Goal: Task Accomplishment & Management: Use online tool/utility

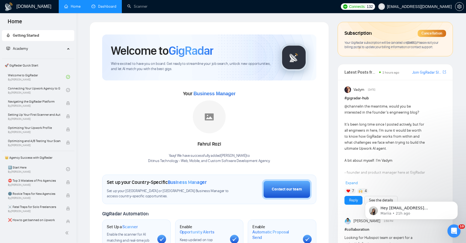
click at [99, 9] on link "Dashboard" at bounding box center [104, 6] width 25 height 5
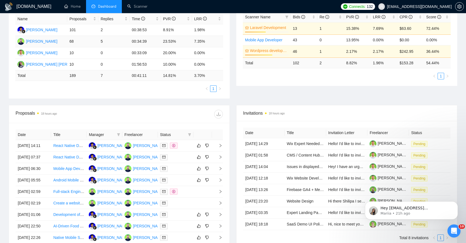
scroll to position [108, 0]
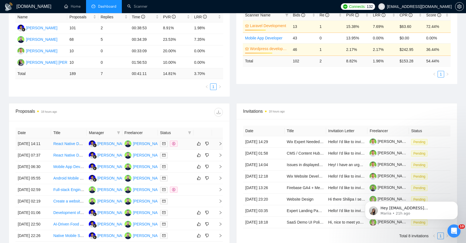
click at [220, 148] on td at bounding box center [217, 143] width 11 height 11
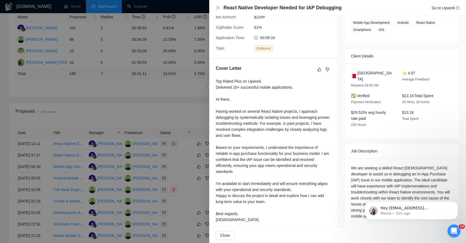
scroll to position [98, 0]
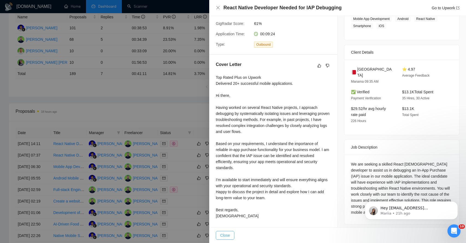
click at [229, 236] on span "Close" at bounding box center [225, 235] width 10 height 6
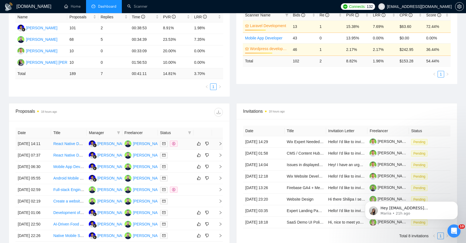
click at [220, 145] on icon "right" at bounding box center [221, 143] width 2 height 3
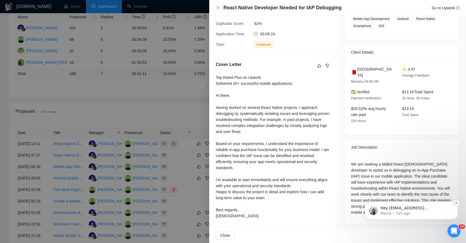
click at [458, 202] on icon "Dismiss notification" at bounding box center [456, 202] width 3 height 3
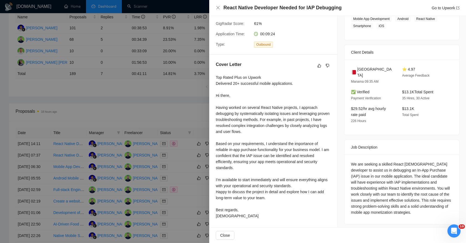
click at [198, 233] on div at bounding box center [233, 121] width 466 height 243
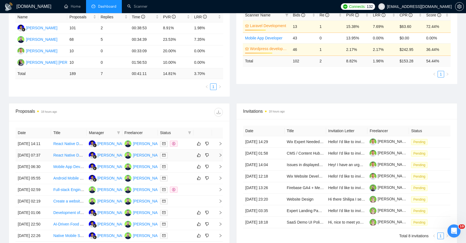
click at [219, 157] on icon "right" at bounding box center [221, 155] width 4 height 4
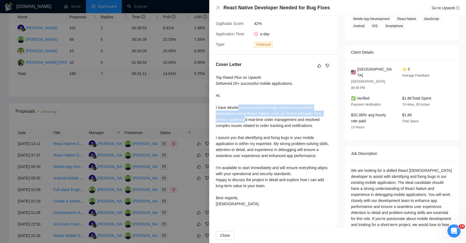
drag, startPoint x: 240, startPoint y: 107, endPoint x: 245, endPoint y: 122, distance: 15.5
click at [245, 122] on div "Top Rated Plus on Upwork Delivered 20+ successful mobile applications. Hi, I ha…" at bounding box center [273, 140] width 115 height 132
click at [149, 110] on div at bounding box center [233, 121] width 466 height 243
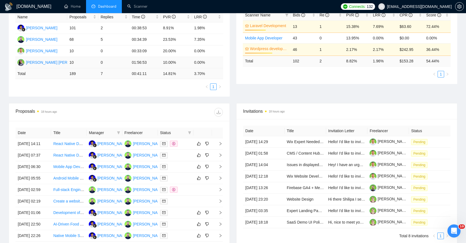
scroll to position [37, 0]
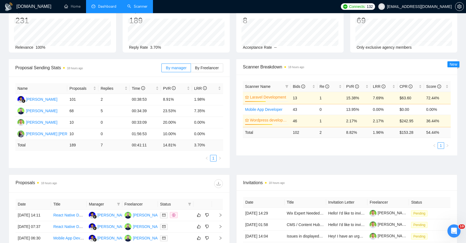
click at [143, 9] on link "Scanner" at bounding box center [137, 6] width 20 height 5
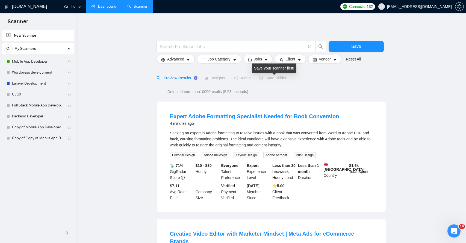
click at [276, 79] on span "Auto Bidder" at bounding box center [272, 78] width 27 height 4
click at [39, 61] on link "Mobile App Developer" at bounding box center [38, 61] width 52 height 11
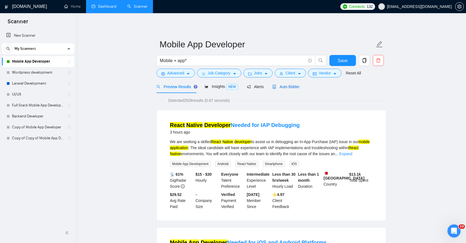
click at [287, 88] on span "Auto Bidder" at bounding box center [285, 86] width 27 height 4
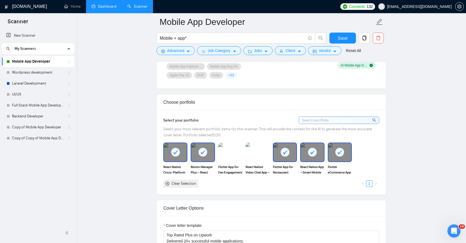
scroll to position [465, 0]
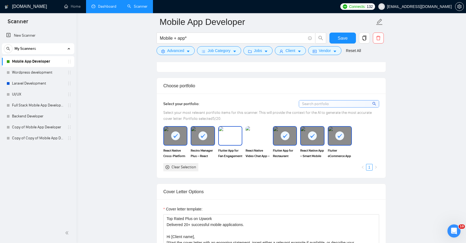
click at [228, 136] on img at bounding box center [230, 135] width 23 height 18
click at [256, 140] on img at bounding box center [257, 135] width 23 height 18
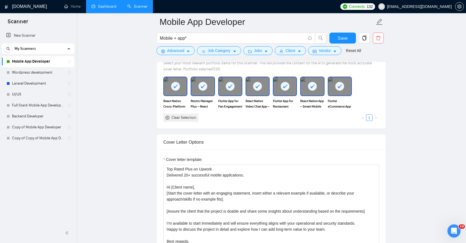
scroll to position [515, 0]
click at [345, 37] on span "Save" at bounding box center [343, 38] width 10 height 7
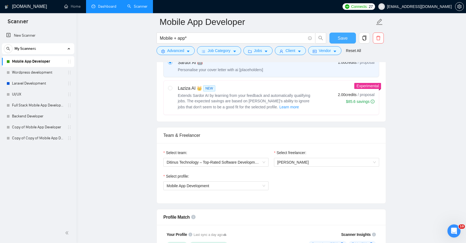
scroll to position [162, 0]
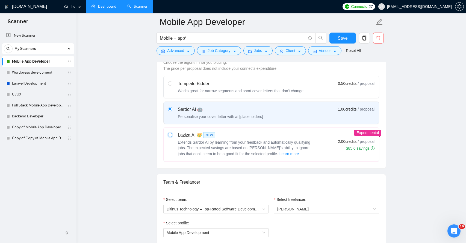
click at [170, 133] on input "radio" at bounding box center [170, 135] width 4 height 4
radio input "true"
radio input "false"
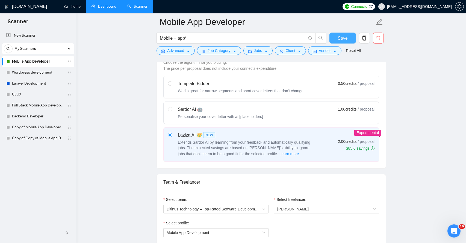
click at [346, 36] on span "Save" at bounding box center [343, 38] width 10 height 7
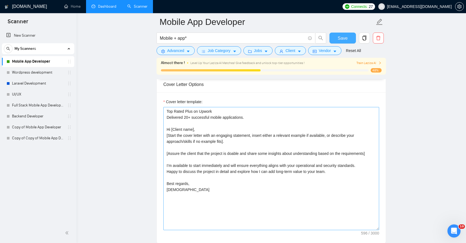
scroll to position [588, 0]
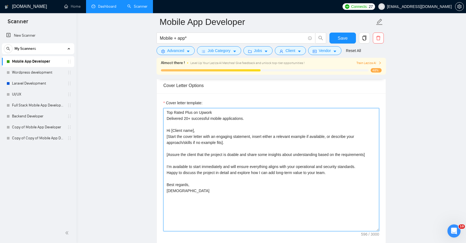
click at [198, 155] on textarea "Top Rated Plus on Upwork Delivered 20+ successful mobile applications. Hi [Clie…" at bounding box center [271, 169] width 216 height 123
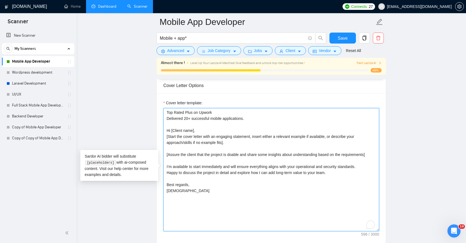
click at [198, 155] on textarea "Top Rated Plus on Upwork Delivered 20+ successful mobile applications. Hi [Clie…" at bounding box center [271, 169] width 216 height 123
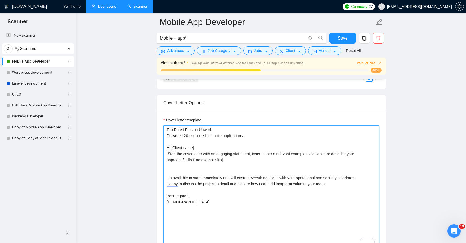
scroll to position [573, 0]
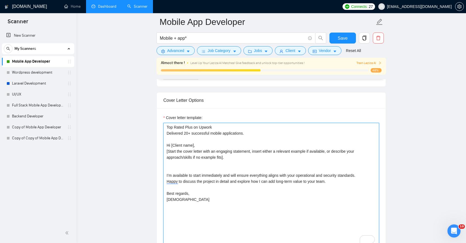
click at [332, 151] on textarea "Top Rated Plus on Upwork Delivered 20+ successful mobile applications. Hi [Clie…" at bounding box center [271, 184] width 216 height 123
click at [174, 164] on textarea "Top Rated Plus on Upwork Delivered 20+ successful mobile applications. Hi [Clie…" at bounding box center [271, 184] width 216 height 123
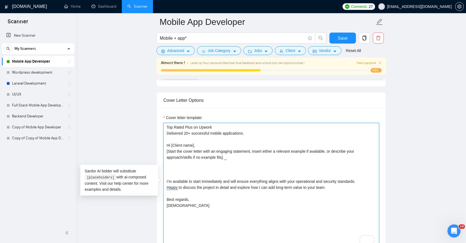
click at [171, 151] on textarea "Top Rated Plus on Upwork Delivered 20+ successful mobile applications. Hi [Clie…" at bounding box center [271, 184] width 216 height 123
drag, startPoint x: 171, startPoint y: 151, endPoint x: 223, endPoint y: 157, distance: 52.0
click at [223, 157] on textarea "Top Rated Plus on Upwork Delivered 20+ successful mobile applications. Hi [Clie…" at bounding box center [271, 184] width 216 height 123
paste textarea "Acknowledge the project and show you understand what the client need"
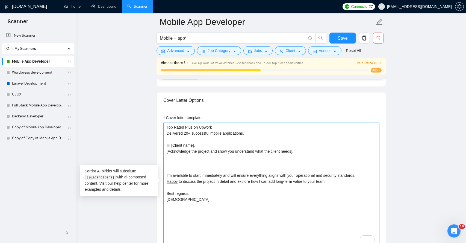
click at [194, 146] on textarea "Top Rated Plus on Upwork Delivered 20+ successful mobile applications. Hi [Clie…" at bounding box center [271, 184] width 216 height 123
click at [195, 154] on textarea "Top Rated Plus on Upwork Delivered 20+ successful mobile applications. Hi [Clie…" at bounding box center [271, 184] width 216 height 123
paste textarea "Quickly highlight our relevant expertise."
click at [167, 158] on textarea "Top Rated Plus on Upwork Delivered 20+ successful mobile applications. Hi [Clie…" at bounding box center [271, 184] width 216 height 123
click at [239, 158] on textarea "Top Rated Plus on Upwork Delivered 20+ successful mobile applications. Hi [Clie…" at bounding box center [271, 184] width 216 height 123
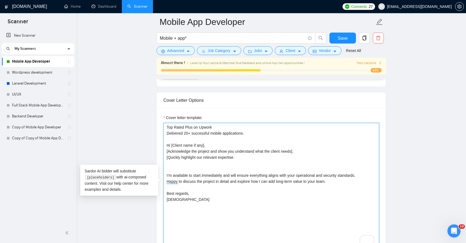
click at [302, 153] on textarea "Top Rated Plus on Upwork Delivered 20+ successful mobile applications. Hi [Clie…" at bounding box center [271, 184] width 216 height 123
click at [237, 157] on textarea "Top Rated Plus on Upwork Delivered 20+ successful mobile applications. Hi [Clie…" at bounding box center [271, 184] width 216 height 123
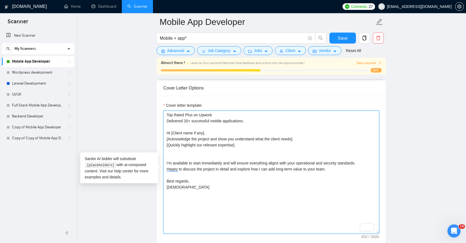
click at [237, 146] on textarea "Top Rated Plus on Upwork Delivered 20+ successful mobile applications. Hi [Clie…" at bounding box center [271, 171] width 216 height 123
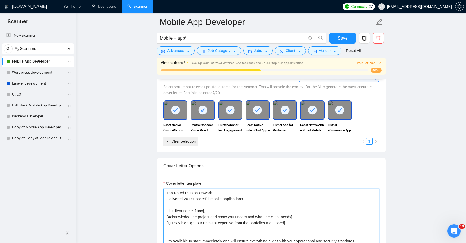
scroll to position [510, 0]
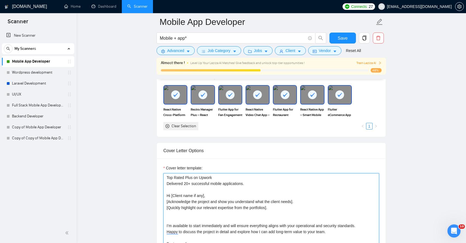
click at [240, 214] on textarea "Top Rated Plus on Upwork Delivered 20+ successful mobile applications. Hi [Clie…" at bounding box center [271, 234] width 216 height 123
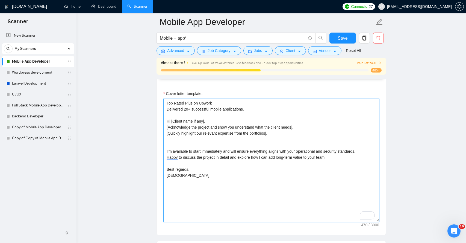
scroll to position [598, 0]
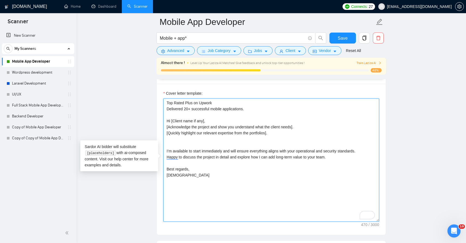
paste textarea "https://apps.apple.com/us/app/faceme-live/id6739796911 https://play.google.com/…"
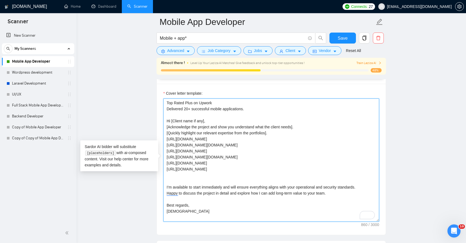
click at [274, 133] on textarea "Top Rated Plus on Upwork Delivered 20+ successful mobile applications. Hi [Clie…" at bounding box center [271, 159] width 216 height 123
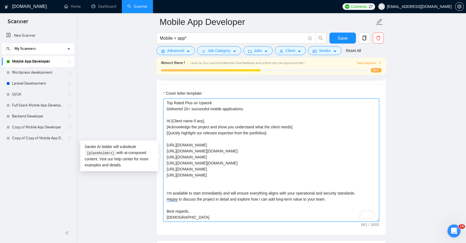
click at [191, 184] on textarea "Top Rated Plus on Upwork Delivered 20+ successful mobile applications. Hi [Clie…" at bounding box center [271, 159] width 216 height 123
click at [275, 134] on textarea "Top Rated Plus on Upwork Delivered 20+ successful mobile applications. Hi [Clie…" at bounding box center [271, 159] width 216 height 123
click at [302, 128] on textarea "Top Rated Plus on Upwork Delivered 20+ successful mobile applications. Hi [Clie…" at bounding box center [271, 159] width 216 height 123
click at [176, 140] on textarea "Top Rated Plus on Upwork Delivered 20+ successful mobile applications. Hi [Clie…" at bounding box center [271, 159] width 216 height 123
paste textarea "Insert 2–3 app references and a brief case study."
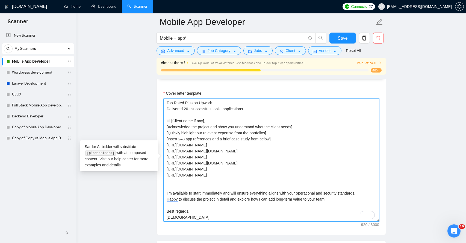
click at [192, 187] on textarea "Top Rated Plus on Upwork Delivered 20+ successful mobile applications. Hi [Clie…" at bounding box center [271, 159] width 216 height 123
click at [284, 139] on textarea "Top Rated Plus on Upwork Delivered 20+ successful mobile applications. Hi [Clie…" at bounding box center [271, 159] width 216 height 123
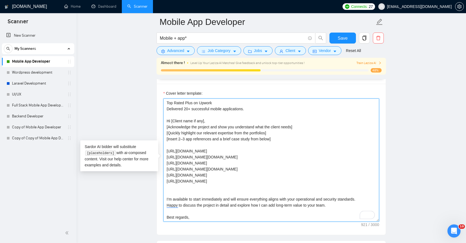
paste textarea "Reference Links for Mobile Apps-"
click at [178, 191] on textarea "Top Rated Plus on Upwork Delivered 20+ successful mobile applications. Hi [Clie…" at bounding box center [271, 159] width 216 height 123
paste textarea "Few Mobile App Case studies- https://www.figma.com/proto/mqaoNal9gpaEBkjYrPm72v…"
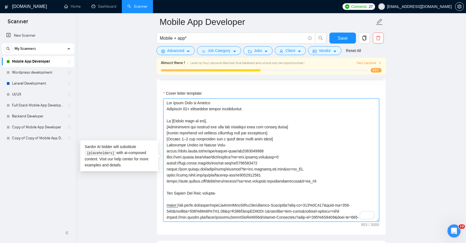
scroll to position [52, 0]
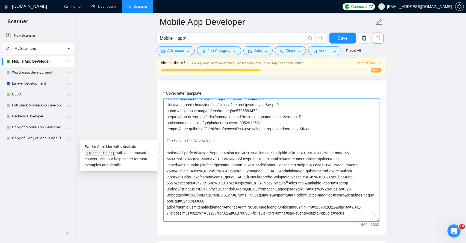
click at [174, 148] on textarea "Cover letter template:" at bounding box center [271, 159] width 216 height 123
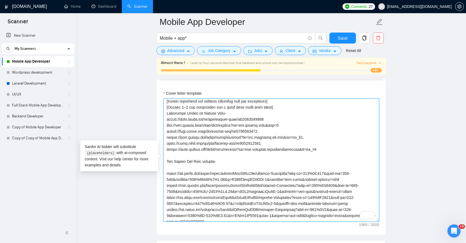
scroll to position [0, 0]
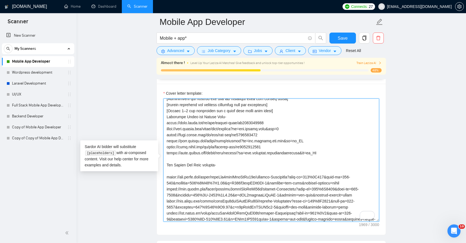
click at [167, 115] on textarea "Cover letter template:" at bounding box center [271, 159] width 216 height 123
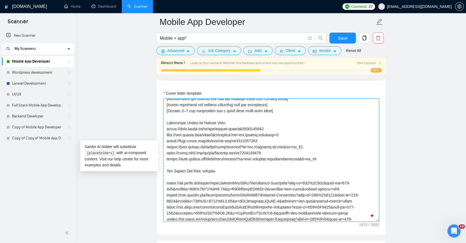
scroll to position [33, 0]
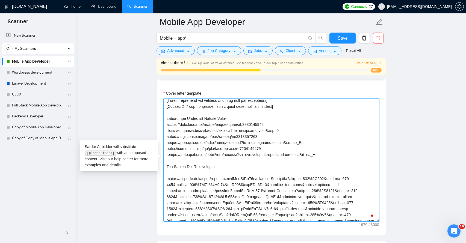
click at [178, 172] on textarea "Cover letter template:" at bounding box center [271, 159] width 216 height 123
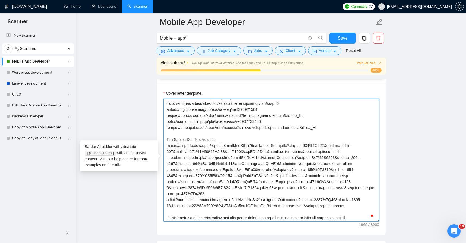
scroll to position [89, 0]
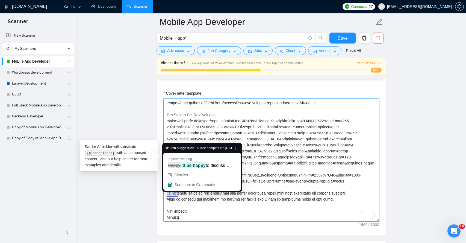
click at [176, 193] on textarea "Cover letter template:" at bounding box center [271, 159] width 216 height 123
click at [177, 201] on textarea "Cover letter template:" at bounding box center [271, 159] width 216 height 123
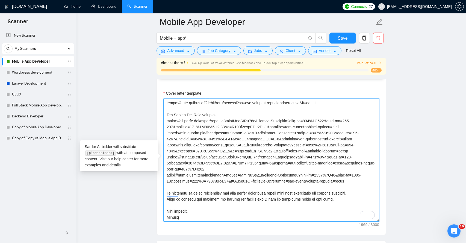
click at [170, 187] on textarea "Cover letter template:" at bounding box center [271, 159] width 216 height 123
drag, startPoint x: 170, startPoint y: 187, endPoint x: 201, endPoint y: 195, distance: 31.9
click at [201, 196] on textarea "Cover letter template:" at bounding box center [271, 159] width 216 height 123
click at [336, 194] on textarea "Cover letter template:" at bounding box center [271, 159] width 216 height 123
paste textarea "End with a friendly call-to-action that encourages the client to reply, such as…"
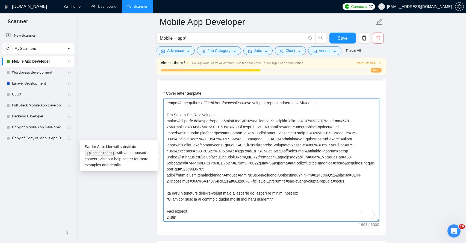
click at [166, 188] on textarea "Cover letter template:" at bounding box center [271, 159] width 216 height 123
click at [279, 194] on textarea "Cover letter template:" at bounding box center [271, 159] width 216 height 123
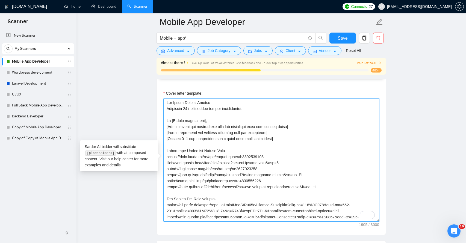
scroll to position [0, 0]
type textarea "Lor Ipsum Dolo si Ametco Adipiscin 55+ elitseddoe tempor incididuntut. La [Etdo…"
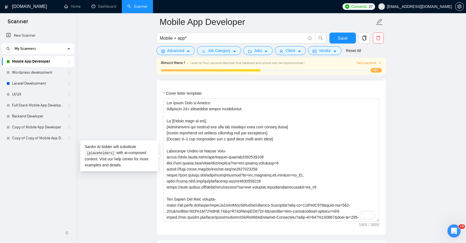
click at [405, 130] on main "Mobile App Developer Mobile + app* Save Advanced Job Category Jobs Client Vendo…" at bounding box center [271, 213] width 372 height 1578
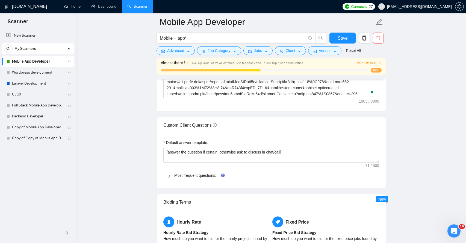
scroll to position [870, 0]
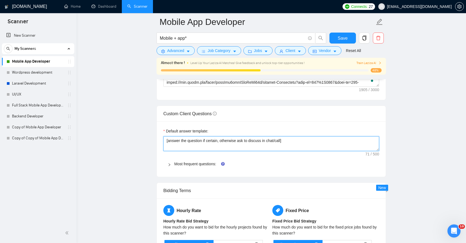
click at [222, 141] on textarea "[answer the question if certain, otherwise ask to discuss in chat/call]" at bounding box center [271, 143] width 216 height 15
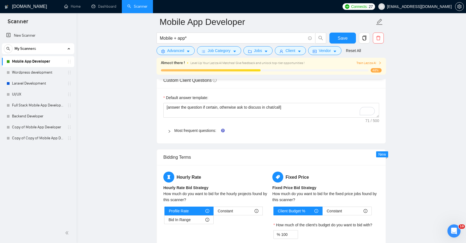
click at [169, 131] on icon "right" at bounding box center [169, 131] width 3 height 3
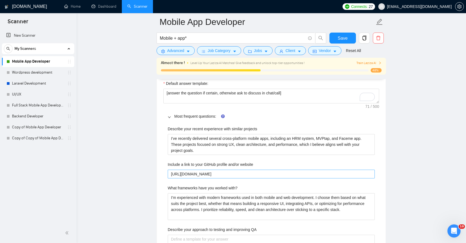
scroll to position [780, 0]
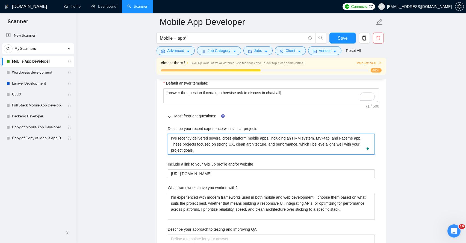
drag, startPoint x: 201, startPoint y: 149, endPoint x: 158, endPoint y: 134, distance: 45.2
click at [158, 134] on div "Default answer template: [answer the question if certain, otherwise ask to disc…" at bounding box center [271, 177] width 229 height 209
type projects "["
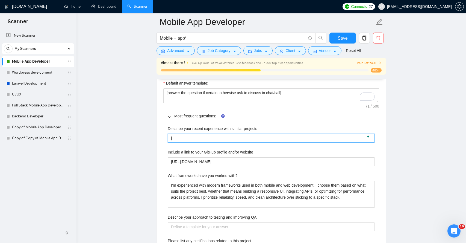
type projects "[]"
paste projects "Insert 2–3 app references and a brief case study."
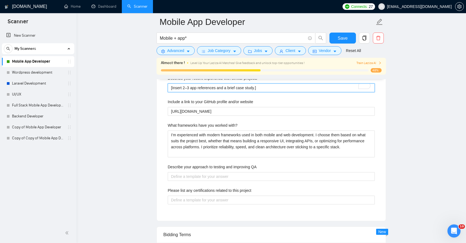
scroll to position [832, 0]
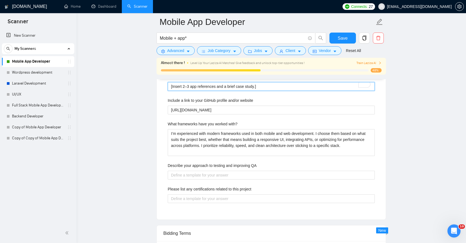
type projects "[Insert 2–3 app references and a brief case study.]"
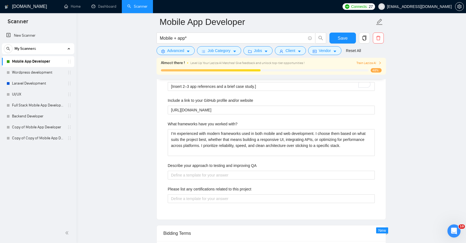
click at [178, 122] on label "What frameworks have you worked with?" at bounding box center [203, 124] width 70 height 6
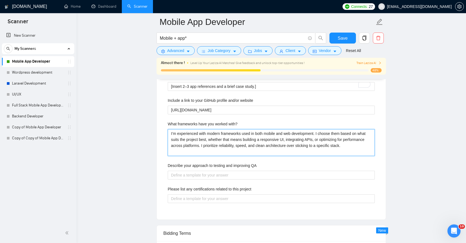
click at [178, 129] on with\? "I’m experienced with modern frameworks used in both mobile and web development.…" at bounding box center [271, 142] width 207 height 27
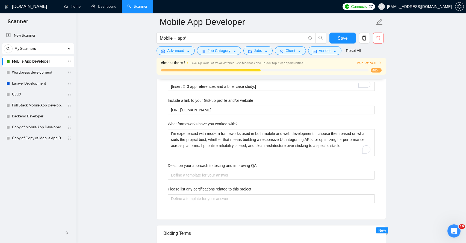
click at [178, 122] on label "What frameworks have you worked with?" at bounding box center [203, 124] width 70 height 6
click at [178, 129] on with\? "I’m experienced with modern frameworks used in both mobile and web development.…" at bounding box center [271, 142] width 207 height 27
click at [178, 122] on label "What frameworks have you worked with?" at bounding box center [203, 124] width 70 height 6
click at [178, 129] on with\? "I’m experienced with modern frameworks used in both mobile and web development.…" at bounding box center [271, 142] width 207 height 27
copy label "What frameworks have you worked with?"
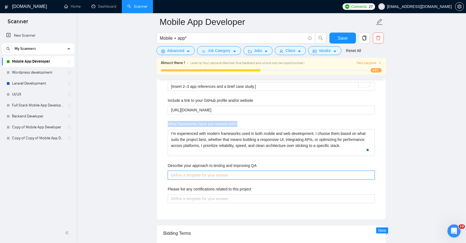
click at [182, 173] on QA "Describe your approach to testing and improving QA" at bounding box center [271, 174] width 207 height 9
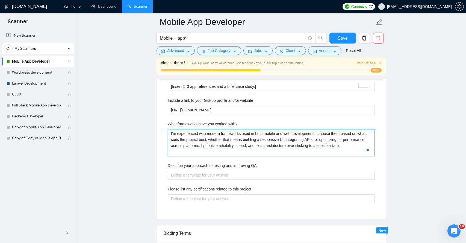
click at [179, 145] on with\? "I’m experienced with modern frameworks used in both mobile and web development.…" at bounding box center [271, 142] width 207 height 27
type with\? "["
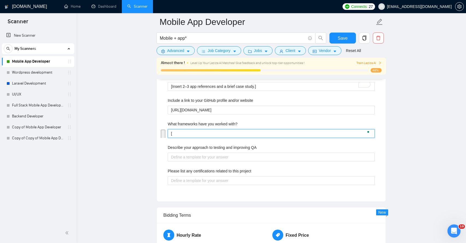
type with\? "[]"
paste with\? "Mention Flutter, React Native, and Native iOS/Android (Swift, Kotlin) experienc…"
type with\? "[Mention Flutter, React Native, and Native iOS/Android (Swift, Kotlin) experien…"
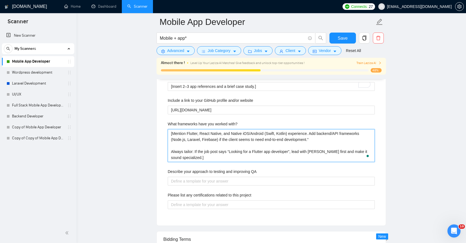
click at [171, 150] on with\? "[Mention Flutter, React Native, and Native iOS/Android (Swift, Kotlin) experien…" at bounding box center [271, 145] width 207 height 33
type with\? "[Mention Flutter, React Native, and Native iOS/Android (Swift, Kotlin) experien…"
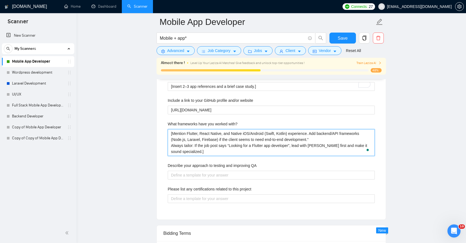
type with\? "[Mention Flutter, React Native, and Native iOS/Android (Swift, Kotlin) experien…"
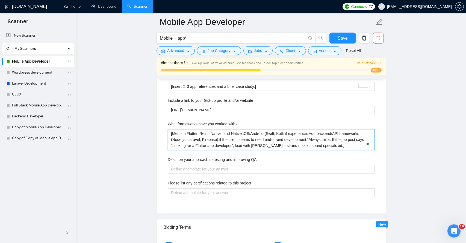
type with\? "[Mention Flutter, React Native, and Native iOS/Android (Swift, Kotlin) experien…"
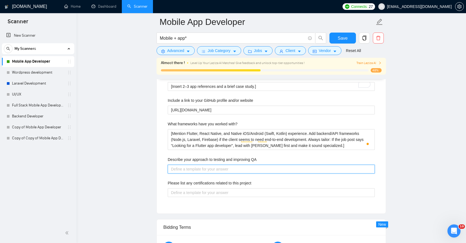
click at [187, 171] on QA "Describe your approach to testing and improving QA" at bounding box center [271, 168] width 207 height 9
click at [183, 160] on label "Describe your approach to testing and improving QA" at bounding box center [212, 159] width 89 height 6
click at [183, 164] on QA "Describe your approach to testing and improving QA" at bounding box center [271, 168] width 207 height 9
click at [183, 160] on label "Describe your approach to testing and improving QA" at bounding box center [212, 159] width 89 height 6
click at [183, 164] on QA "Describe your approach to testing and improving QA" at bounding box center [271, 168] width 207 height 9
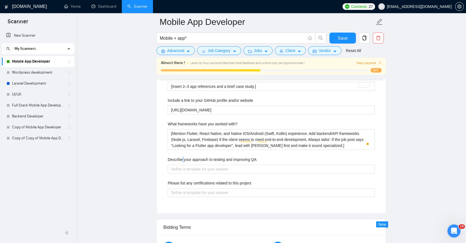
click at [183, 160] on label "Describe your approach to testing and improving QA" at bounding box center [212, 159] width 89 height 6
click at [183, 164] on QA "Describe your approach to testing and improving QA" at bounding box center [271, 168] width 207 height 9
copy label "Describe your approach to testing and improving QA"
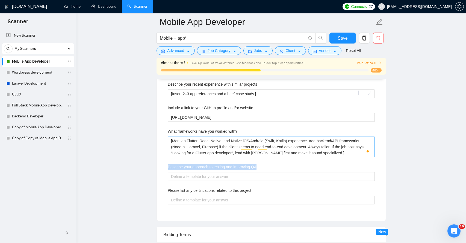
scroll to position [822, 0]
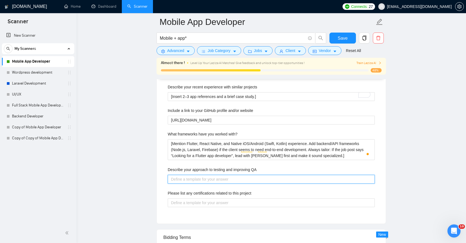
click at [175, 179] on QA "Describe your approach to testing and improving QA" at bounding box center [271, 179] width 207 height 9
paste QA "Write a human-sounding answer to the question “Describe your approach to testin…"
type QA "Write a human-sounding answer to the question “Describe your approach to testin…"
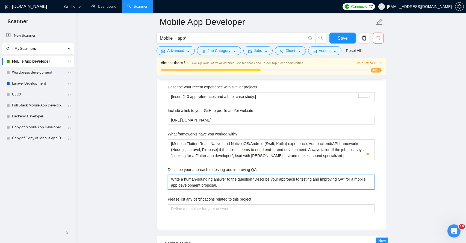
click at [172, 179] on QA "Write a human-sounding answer to the question “Describe your approach to testin…" at bounding box center [271, 182] width 207 height 15
type QA "[Write a human-sounding answer to the question “Describe your approach to testi…"
click at [234, 187] on QA "[Write a human-sounding answer to the question “Describe your approach to testi…" at bounding box center [271, 182] width 207 height 15
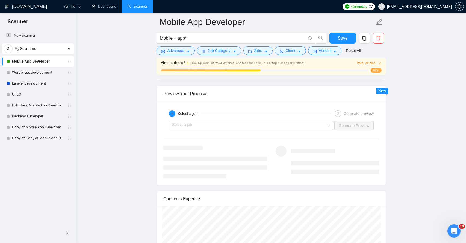
scroll to position [1178, 0]
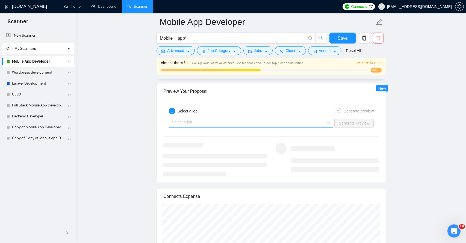
type QA "[Write a human-sounding answer to the question “Describe your approach to testi…"
click at [210, 122] on input "search" at bounding box center [249, 123] width 154 height 8
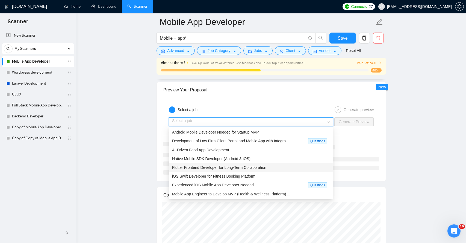
scroll to position [1181, 0]
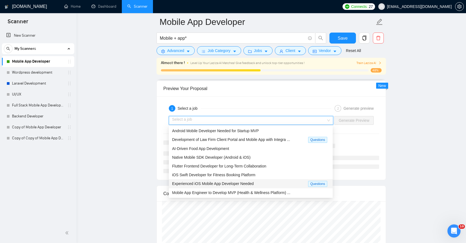
click at [201, 183] on span "Experienced iOS Mobile App Developer Needed" at bounding box center [213, 183] width 82 height 4
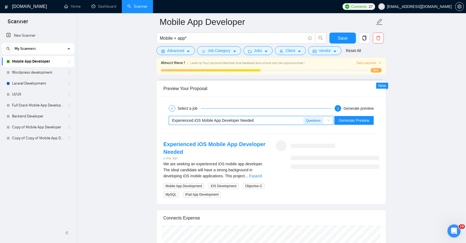
click at [262, 175] on link "Expand" at bounding box center [255, 175] width 13 height 4
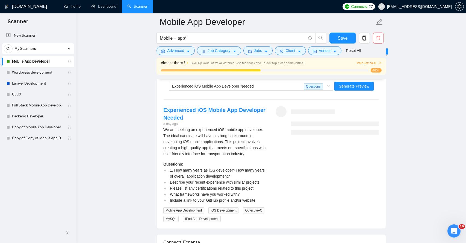
scroll to position [1215, 0]
click at [351, 88] on span "Generate Preview" at bounding box center [354, 86] width 31 height 6
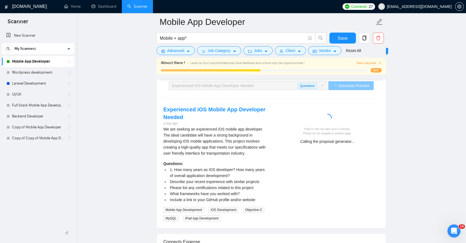
scroll to position [1226, 0]
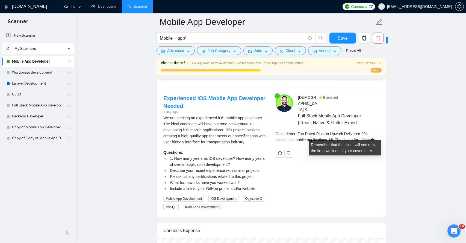
click at [374, 137] on link "Expand" at bounding box center [368, 139] width 13 height 4
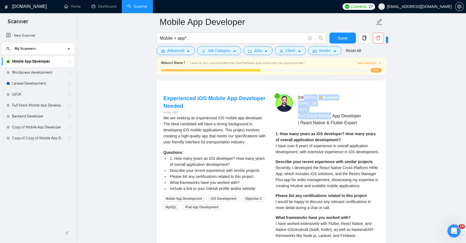
drag, startPoint x: 306, startPoint y: 98, endPoint x: 331, endPoint y: 100, distance: 25.6
click at [331, 100] on div "[DEMOGRAPHIC_DATA][PERSON_NAME] ⚡️Boosted Full Stack Mobile App Developer | Rea…" at bounding box center [338, 110] width 81 height 32
click at [304, 112] on span "Full Stack Mobile App Developer | React Native & Flutter Expert" at bounding box center [330, 119] width 65 height 14
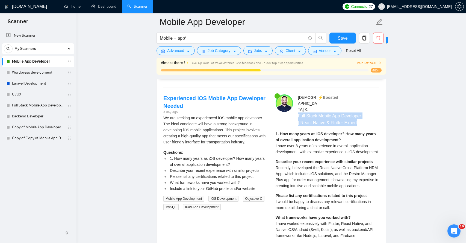
click at [304, 112] on span "Full Stack Mobile App Developer | React Native & Flutter Expert" at bounding box center [330, 119] width 65 height 14
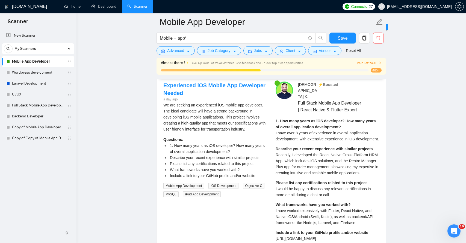
click at [297, 119] on strong "1. How many years as iOS developer? How many years of overall application devel…" at bounding box center [326, 124] width 100 height 10
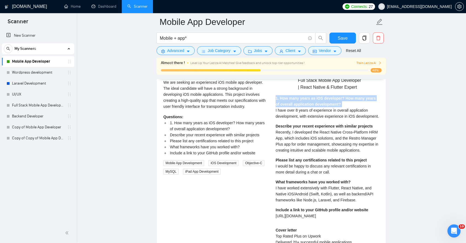
scroll to position [1270, 0]
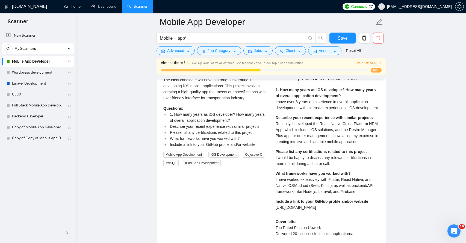
click at [290, 166] on span "I would be happy to discuss any relevant certifications in more detail during a…" at bounding box center [323, 160] width 95 height 10
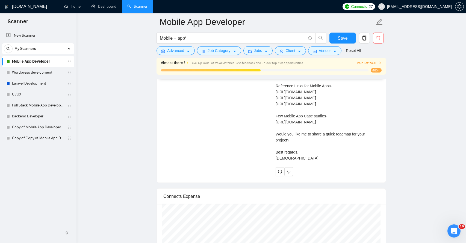
scroll to position [1491, 0]
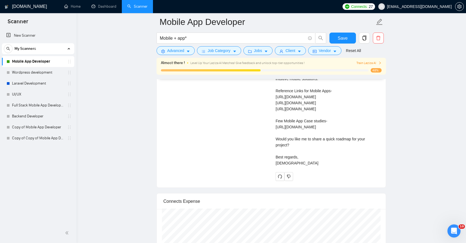
click at [290, 104] on div "Cover letter Top Rated Plus on Upwork Delivered 20+ successful mobile applicati…" at bounding box center [328, 82] width 104 height 168
copy div "[URL][DOMAIN_NAME]"
click at [284, 109] on div "Cover letter Top Rated Plus on Upwork Delivered 20+ successful mobile applicati…" at bounding box center [328, 82] width 104 height 168
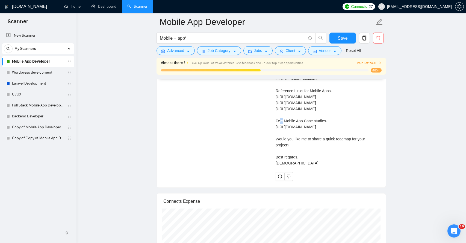
click at [284, 109] on div "Cover letter Top Rated Plus on Upwork Delivered 20+ successful mobile applicati…" at bounding box center [328, 82] width 104 height 168
click at [280, 110] on div "Cover letter Top Rated Plus on Upwork Delivered 20+ successful mobile applicati…" at bounding box center [328, 82] width 104 height 168
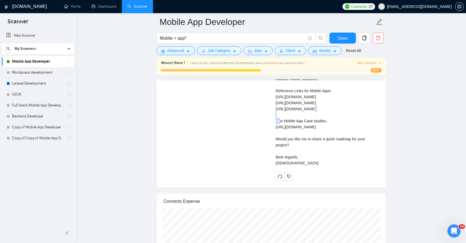
click at [280, 110] on div "Cover letter Top Rated Plus on Upwork Delivered 20+ successful mobile applicati…" at bounding box center [328, 82] width 104 height 168
copy div "[URL][DOMAIN_NAME]"
click at [291, 117] on div "Cover letter Top Rated Plus on Upwork Delivered 20+ successful mobile applicati…" at bounding box center [328, 82] width 104 height 168
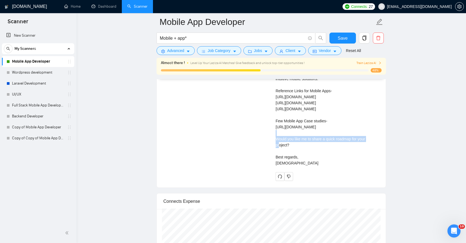
copy div "[URL][DOMAIN_NAME]"
click at [279, 135] on div "Cover letter Top Rated Plus on Upwork Delivered 20+ successful mobile applicati…" at bounding box center [328, 82] width 104 height 168
drag, startPoint x: 279, startPoint y: 135, endPoint x: 364, endPoint y: 150, distance: 86.0
click at [364, 150] on div "Cover letter Top Rated Plus on Upwork Delivered 20+ successful mobile applicati…" at bounding box center [328, 82] width 104 height 168
copy div "[URL][DOMAIN_NAME]"
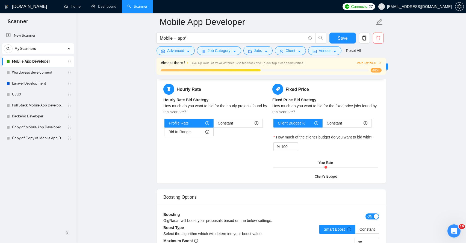
scroll to position [836, 0]
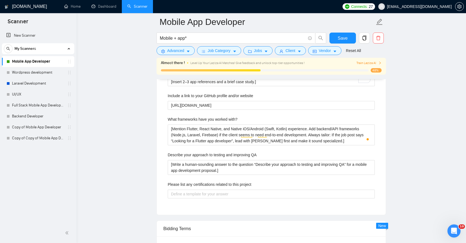
click at [186, 183] on label "Please list any certifications related to this project" at bounding box center [210, 184] width 84 height 6
click at [186, 189] on project "Please list any certifications related to this project" at bounding box center [271, 193] width 207 height 9
click at [186, 183] on label "Please list any certifications related to this project" at bounding box center [210, 184] width 84 height 6
click at [186, 189] on project "Please list any certifications related to this project" at bounding box center [271, 193] width 207 height 9
click at [186, 183] on label "Please list any certifications related to this project" at bounding box center [210, 184] width 84 height 6
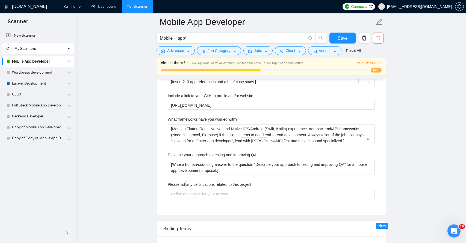
click at [186, 189] on project "Please list any certifications related to this project" at bounding box center [271, 193] width 207 height 9
copy label "Please list any certifications related to this project"
click at [190, 192] on project "Please list any certifications related to this project" at bounding box center [271, 193] width 207 height 9
type project "I"
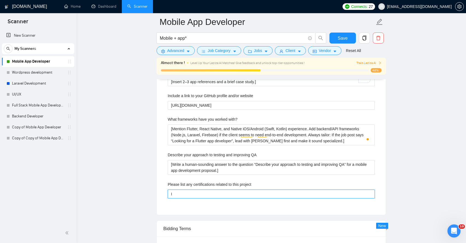
type project "I a"
type project "I an"
type project "I and"
paste project "Our team holds certifications in mobile app development (Android, iOS, Flutter,…"
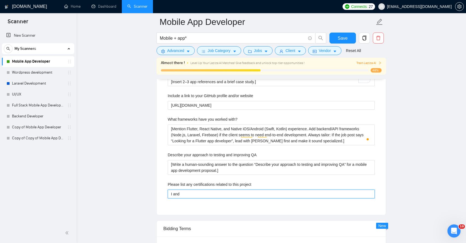
type project "I and Our team holds certifications in mobile app development (Android, iOS, Fl…"
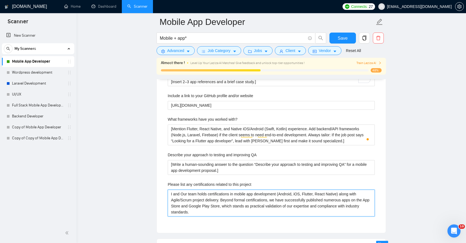
click at [182, 194] on project "I and Our team holds certifications in mobile app development (Android, iOS, Fl…" at bounding box center [271, 202] width 207 height 27
type project "I and m team holds certifications in mobile app development (Android, iOS, Flut…"
type project "I and my team holds certifications in mobile app development (Android, iOS, Flu…"
click at [181, 206] on project "I and my team holds certifications in mobile app development (Android, iOS, Flu…" at bounding box center [271, 202] width 207 height 27
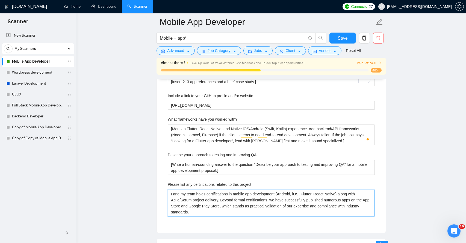
drag, startPoint x: 208, startPoint y: 212, endPoint x: 163, endPoint y: 187, distance: 51.5
click at [163, 187] on div "Describe your recent experience with similar projects [Insert 2–3 app reference…" at bounding box center [271, 146] width 216 height 160
paste project "My team and I hold certifications in mobile app development (Android, iOS, Flut…"
type project "My team and I hold certifications in mobile app development (Android, iOS, Flut…"
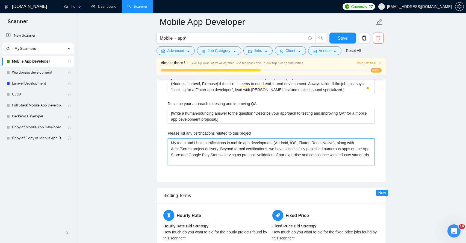
scroll to position [888, 0]
type project "My team and I hold certifications in mobile app development (Android, iOS, Flut…"
click at [137, 211] on main "Mobile App Developer Mobile + app* Save Advanced Job Category Jobs Client Vendo…" at bounding box center [271, 162] width 372 height 2056
click at [336, 38] on button "Save" at bounding box center [342, 38] width 27 height 11
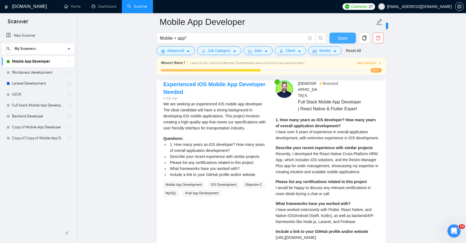
scroll to position [1059, 0]
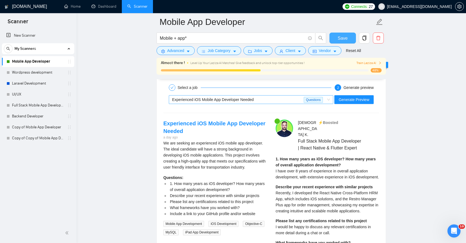
click at [330, 100] on div "Experienced iOS Mobile App Developer Needed Questions" at bounding box center [251, 99] width 164 height 9
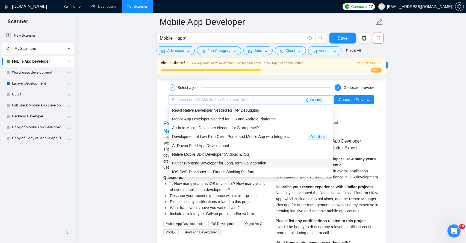
click at [209, 161] on span "Flutter Frontend Developer for Long-Term Collaboration" at bounding box center [219, 163] width 94 height 4
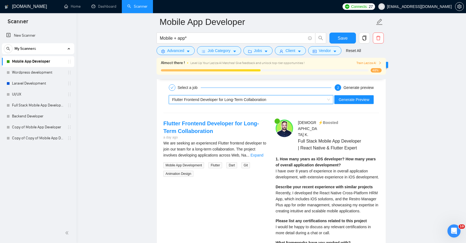
click at [259, 156] on link "Expand" at bounding box center [257, 155] width 13 height 4
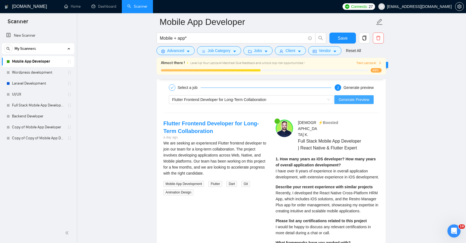
click at [355, 100] on span "Generate Preview" at bounding box center [354, 99] width 31 height 6
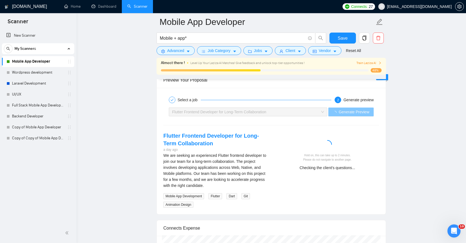
scroll to position [1064, 0]
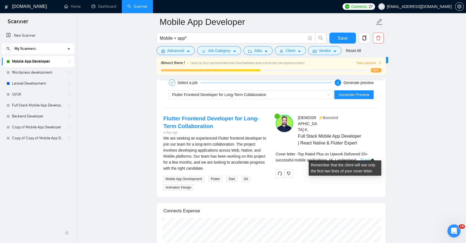
click at [373, 158] on link "Expand" at bounding box center [367, 160] width 13 height 4
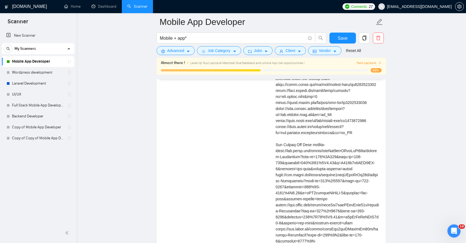
scroll to position [1268, 0]
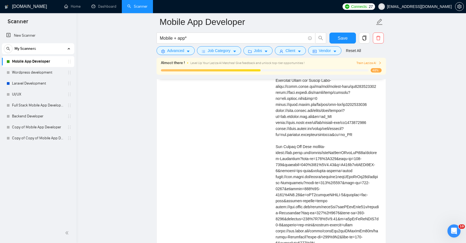
click at [297, 147] on div "Cover letter" at bounding box center [328, 137] width 104 height 373
copy div "Few Mobile App Case studies-"
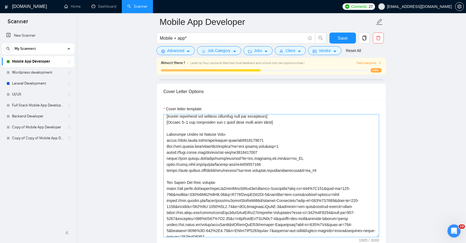
scroll to position [17, 0]
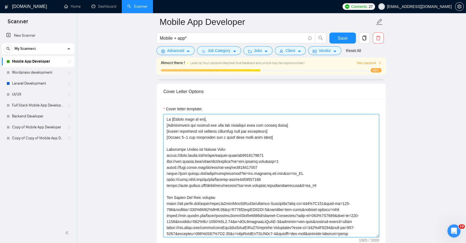
click at [179, 150] on textarea "Cover letter template:" at bounding box center [271, 175] width 216 height 123
click at [178, 150] on textarea "Cover letter template:" at bounding box center [271, 175] width 216 height 123
drag, startPoint x: 178, startPoint y: 150, endPoint x: 219, endPoint y: 147, distance: 41.6
click at [219, 148] on textarea "Cover letter template:" at bounding box center [271, 175] width 216 height 123
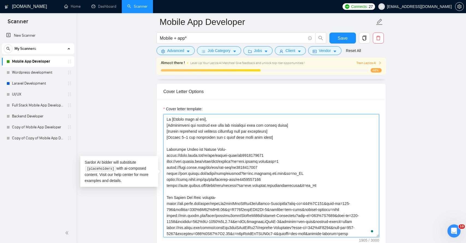
paste textarea "Here are a few mobile app case studie"
click at [170, 198] on textarea "Cover letter template:" at bounding box center [271, 175] width 216 height 123
drag, startPoint x: 170, startPoint y: 198, endPoint x: 208, endPoint y: 196, distance: 38.8
click at [208, 196] on textarea "Cover letter template:" at bounding box center [271, 175] width 216 height 123
paste textarea "Here are a few mobile app c"
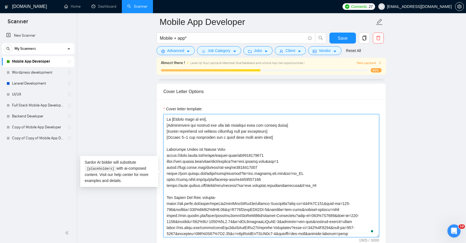
click at [170, 196] on textarea "Cover letter template:" at bounding box center [271, 175] width 216 height 123
drag, startPoint x: 170, startPoint y: 196, endPoint x: 207, endPoint y: 196, distance: 36.9
click at [207, 196] on textarea "Cover letter template:" at bounding box center [271, 175] width 216 height 123
paste textarea "Here are a few mobile app c"
click at [178, 150] on textarea "Cover letter template:" at bounding box center [271, 175] width 216 height 123
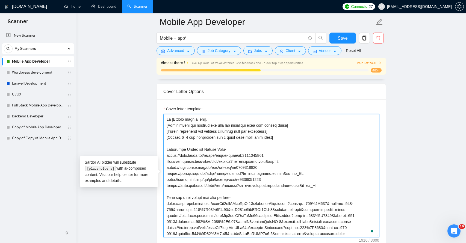
drag, startPoint x: 178, startPoint y: 150, endPoint x: 217, endPoint y: 150, distance: 39.6
click at [217, 150] on textarea "Cover letter template:" at bounding box center [271, 175] width 216 height 123
paste textarea "Mobile App Portfolio Link"
type textarea "Lor Ipsum Dolo si Ametco Adipiscin 12+ elitseddoe tempor incididuntut. La [Etdo…"
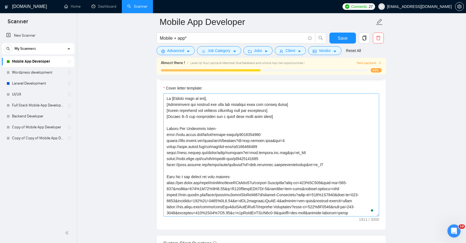
scroll to position [102, 0]
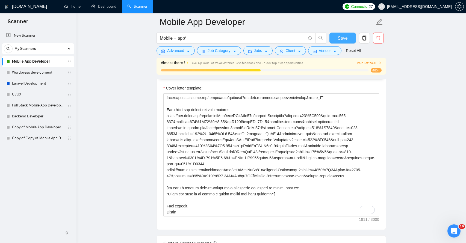
click at [338, 37] on span "Save" at bounding box center [343, 38] width 10 height 7
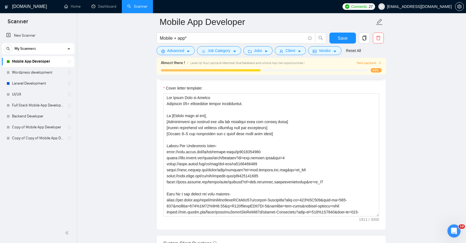
click at [379, 64] on icon "right" at bounding box center [379, 62] width 3 height 3
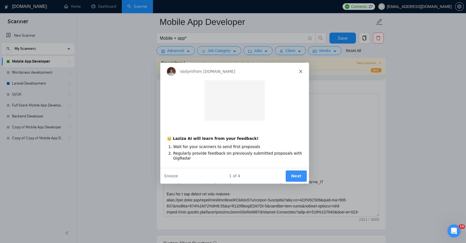
scroll to position [0, 0]
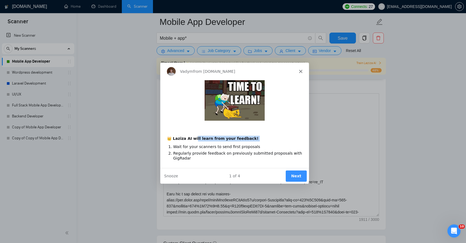
drag, startPoint x: 193, startPoint y: 139, endPoint x: 221, endPoint y: 141, distance: 28.5
click at [221, 141] on div "👑 Laziza AI will learn from your feedback! Wait for your scanners to send first…" at bounding box center [234, 124] width 149 height 88
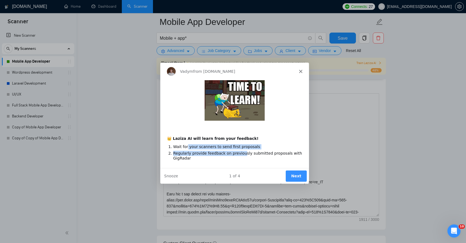
drag, startPoint x: 186, startPoint y: 147, endPoint x: 240, endPoint y: 151, distance: 54.3
click at [240, 151] on ol "Wait for your scanners to send first proposals Regularly provide feedback on pr…" at bounding box center [235, 151] width 136 height 17
click at [196, 149] on ol "Wait for your scanners to send first proposals Regularly provide feedback on pr…" at bounding box center [235, 151] width 136 height 17
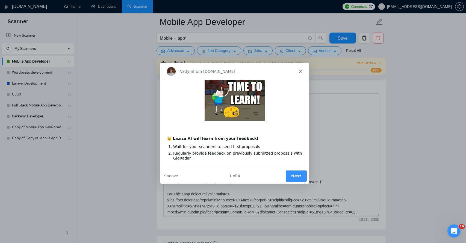
click at [196, 149] on ol "Wait for your scanners to send first proposals Regularly provide feedback on pr…" at bounding box center [235, 151] width 136 height 17
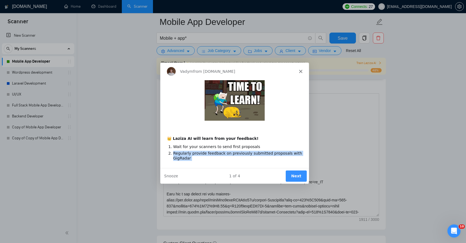
click at [190, 157] on li "Regularly provide feedback on previously submitted proposals with GigRadar" at bounding box center [237, 155] width 129 height 10
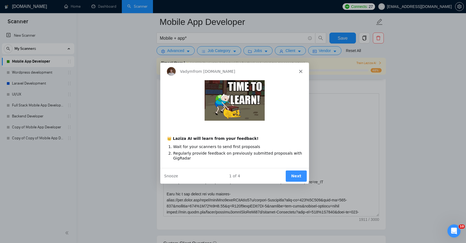
click at [297, 178] on button "Next" at bounding box center [296, 175] width 21 height 11
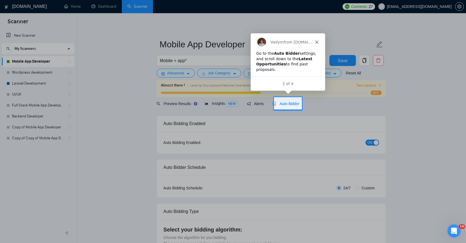
click at [127, 150] on div at bounding box center [233, 176] width 466 height 133
click at [96, 45] on div at bounding box center [233, 48] width 466 height 97
click at [104, 9] on div at bounding box center [233, 48] width 466 height 97
click at [315, 40] on polygon "Close" at bounding box center [316, 41] width 3 height 3
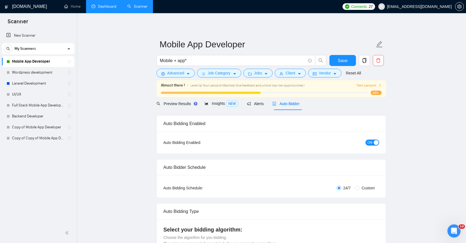
click at [102, 7] on link "Dashboard" at bounding box center [104, 6] width 25 height 5
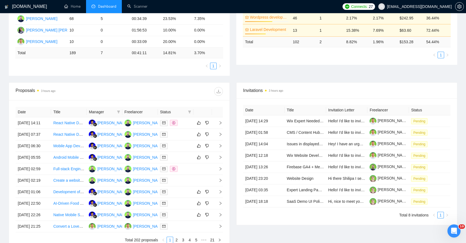
scroll to position [131, 0]
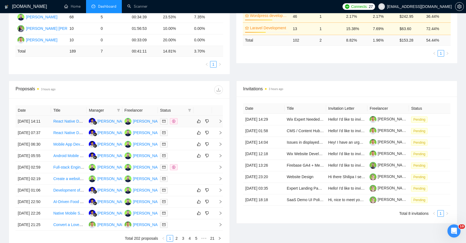
click at [222, 125] on td at bounding box center [217, 121] width 11 height 11
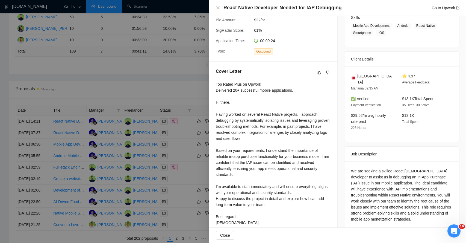
scroll to position [98, 0]
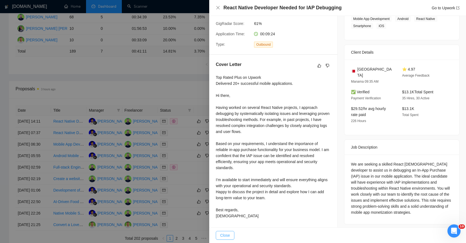
click at [225, 234] on span "Close" at bounding box center [225, 235] width 10 height 6
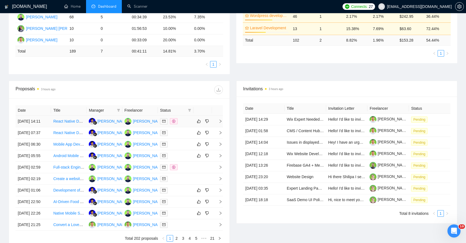
click at [220, 122] on icon "right" at bounding box center [221, 121] width 4 height 4
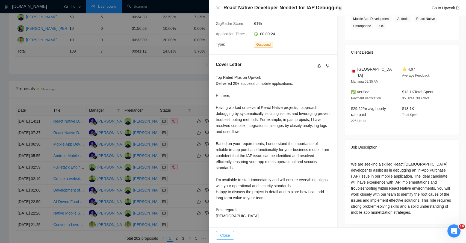
click at [223, 233] on span "Close" at bounding box center [225, 235] width 10 height 6
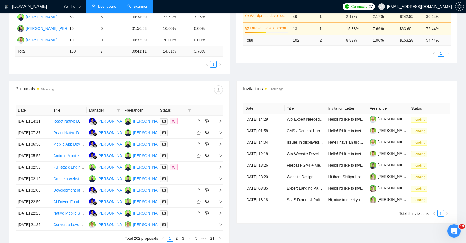
scroll to position [0, 0]
